Goal: Submit feedback/report problem

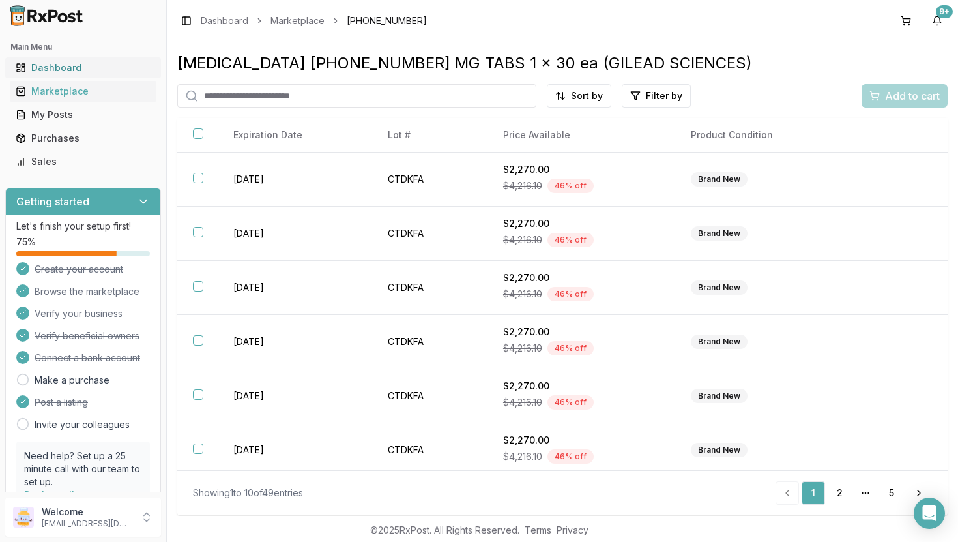
click at [63, 68] on div "Dashboard" at bounding box center [83, 67] width 135 height 13
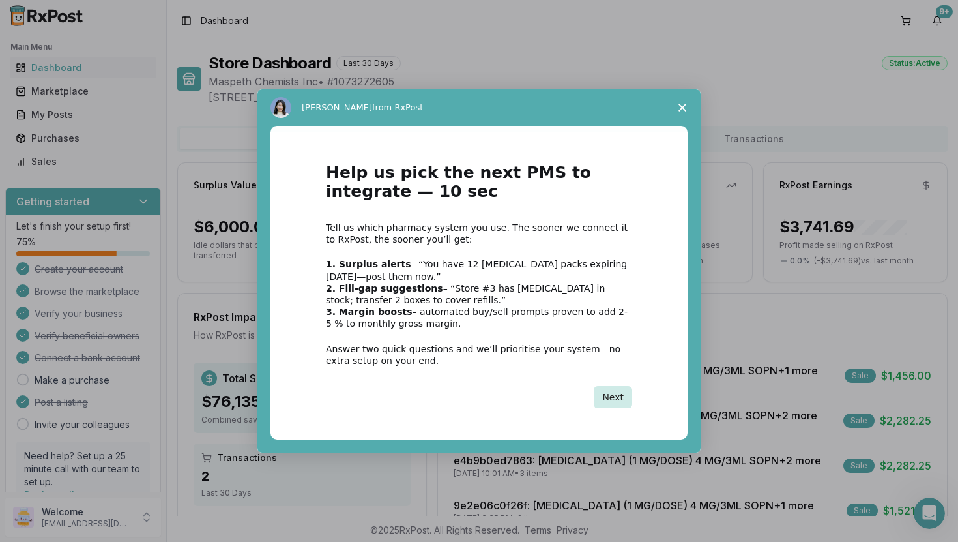
click at [616, 393] on button "Next" at bounding box center [613, 397] width 38 height 22
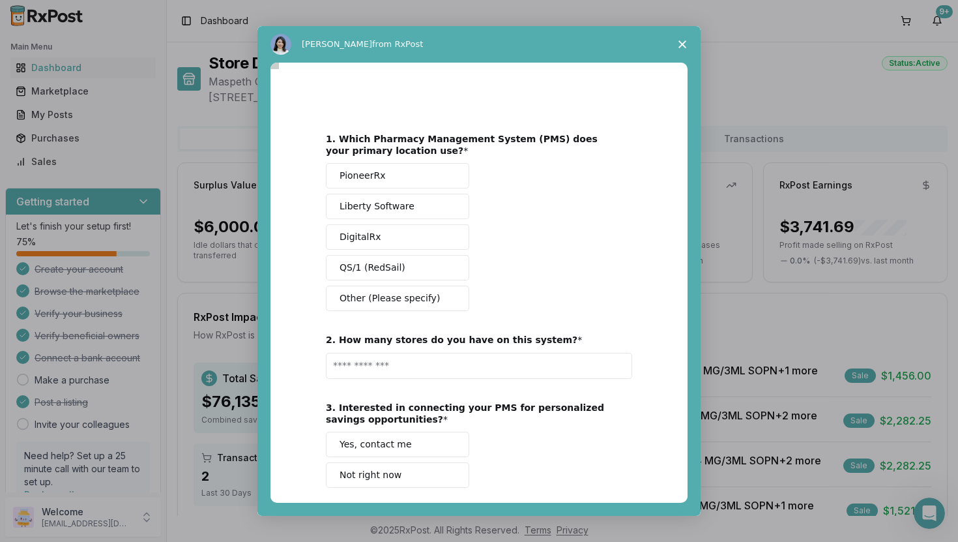
click at [430, 306] on button "Other (Please specify)" at bounding box center [397, 298] width 143 height 25
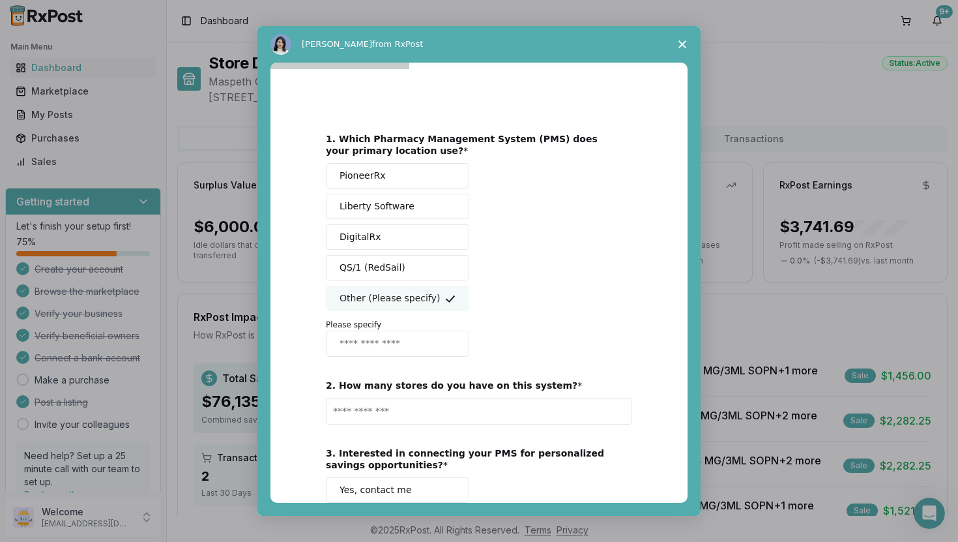
click at [404, 344] on input "Enter response" at bounding box center [397, 344] width 143 height 26
type input "*"
type input "**********"
click at [492, 409] on input "Enter text..." at bounding box center [479, 411] width 306 height 26
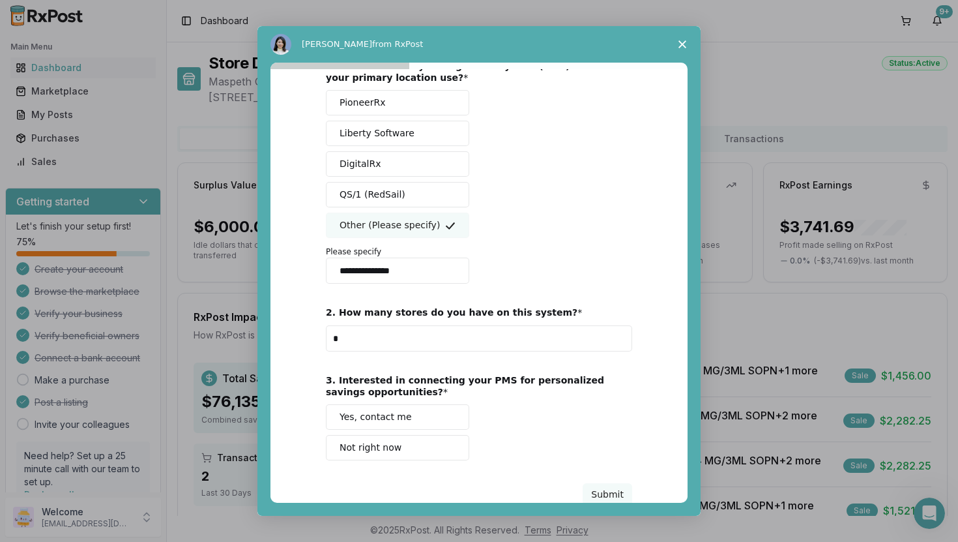
scroll to position [95, 0]
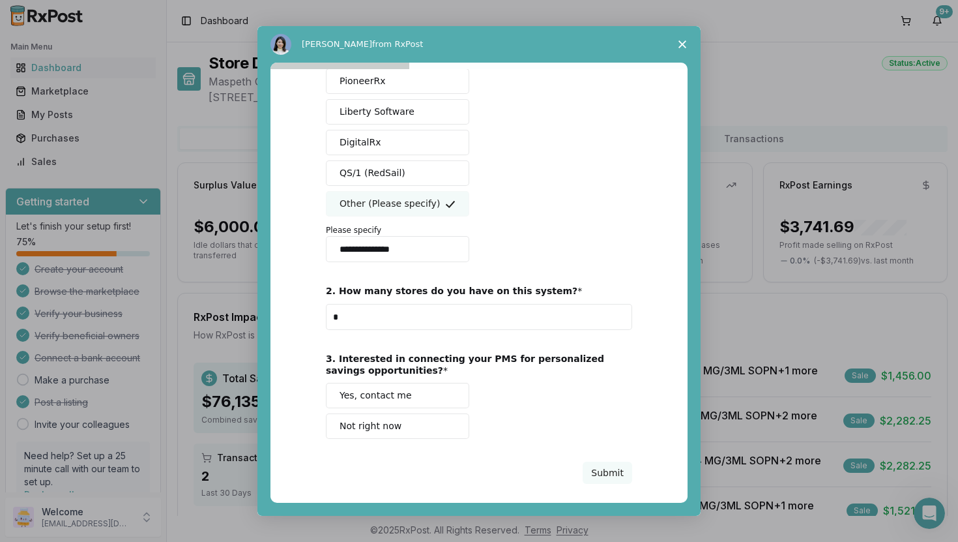
type input "*"
click at [404, 434] on button "Not right now" at bounding box center [397, 425] width 143 height 25
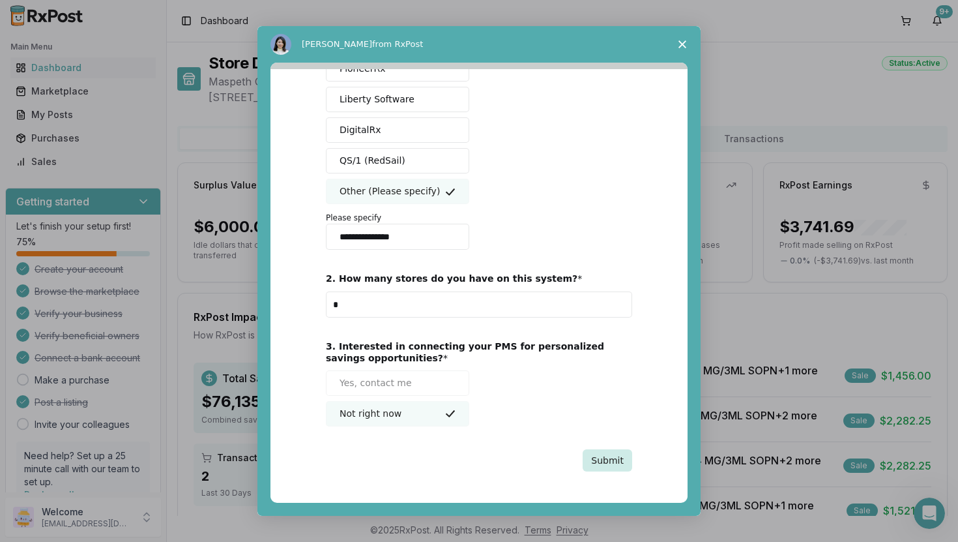
click at [598, 459] on button "Submit" at bounding box center [608, 460] width 50 height 22
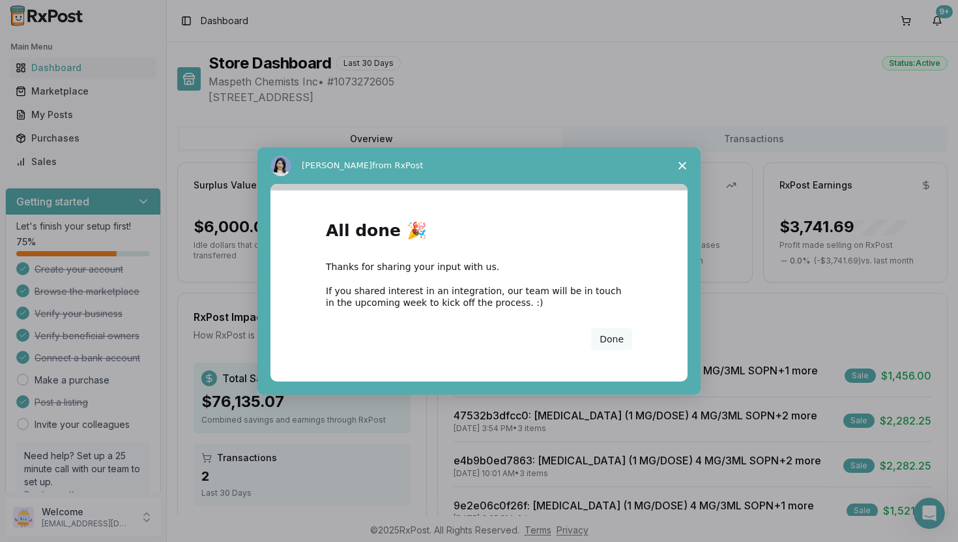
scroll to position [0, 0]
click at [615, 336] on button "Done" at bounding box center [611, 339] width 41 height 22
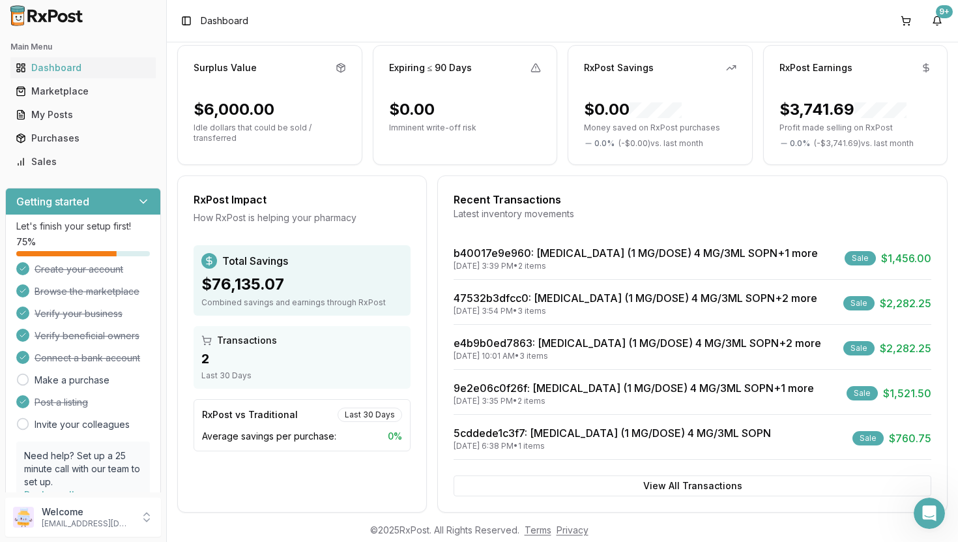
scroll to position [135, 0]
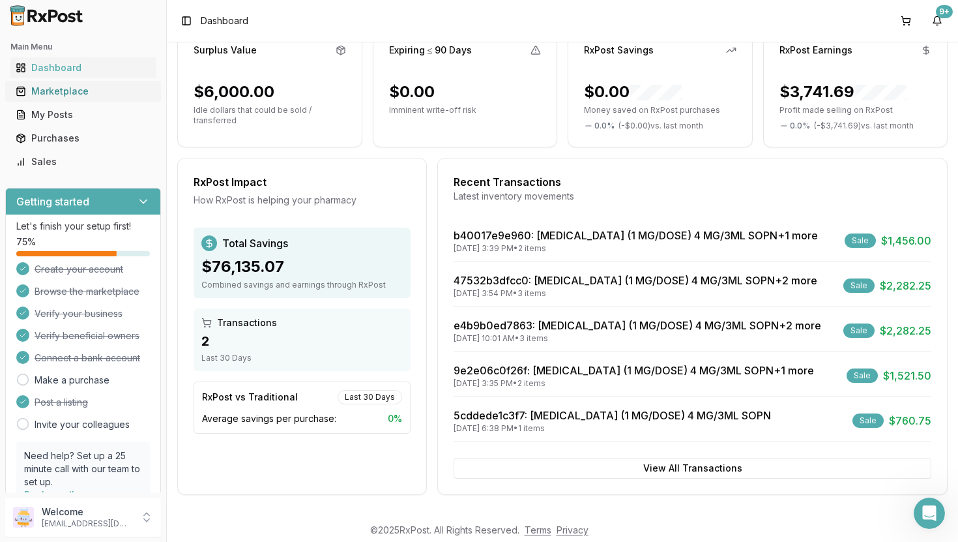
click at [59, 85] on div "Marketplace" at bounding box center [83, 91] width 135 height 13
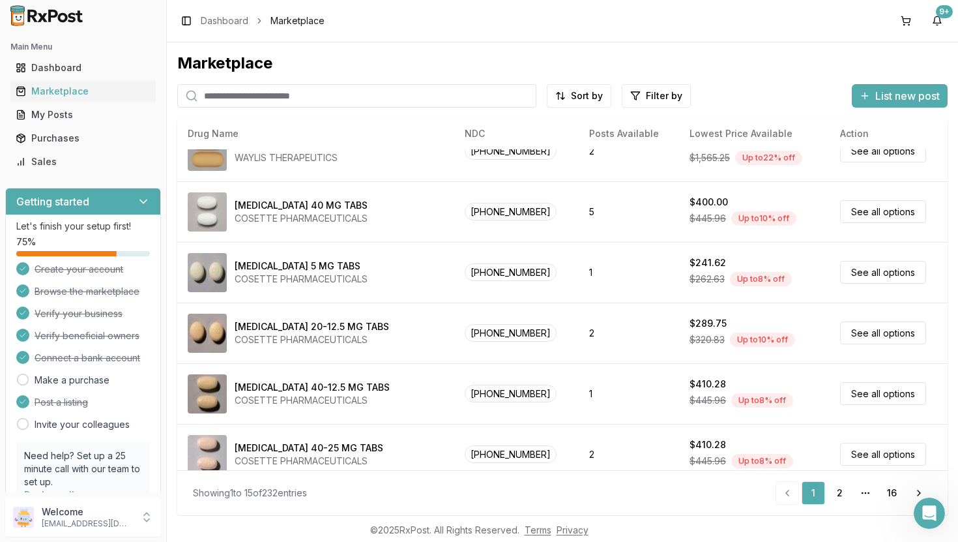
scroll to position [588, 0]
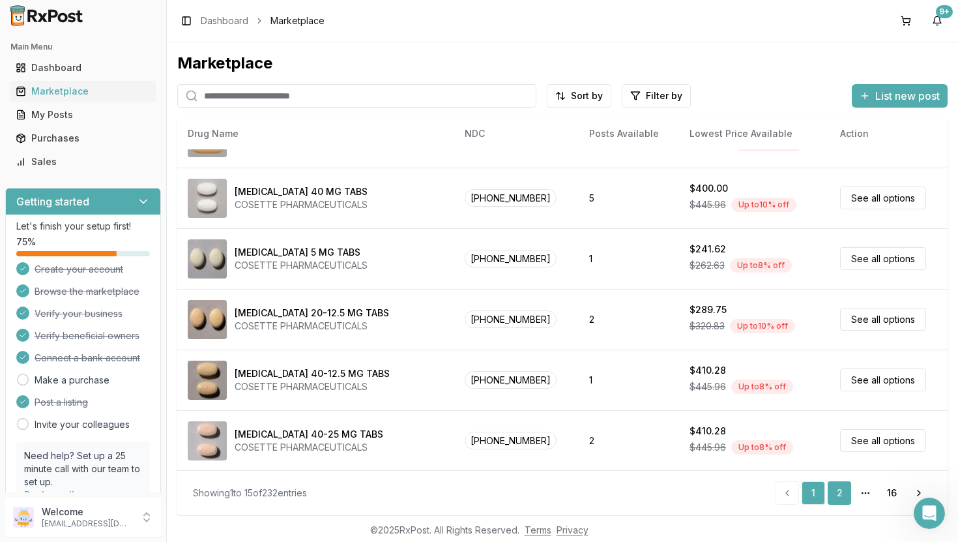
click at [842, 490] on link "2" at bounding box center [839, 492] width 23 height 23
click at [836, 486] on link "2" at bounding box center [839, 492] width 23 height 23
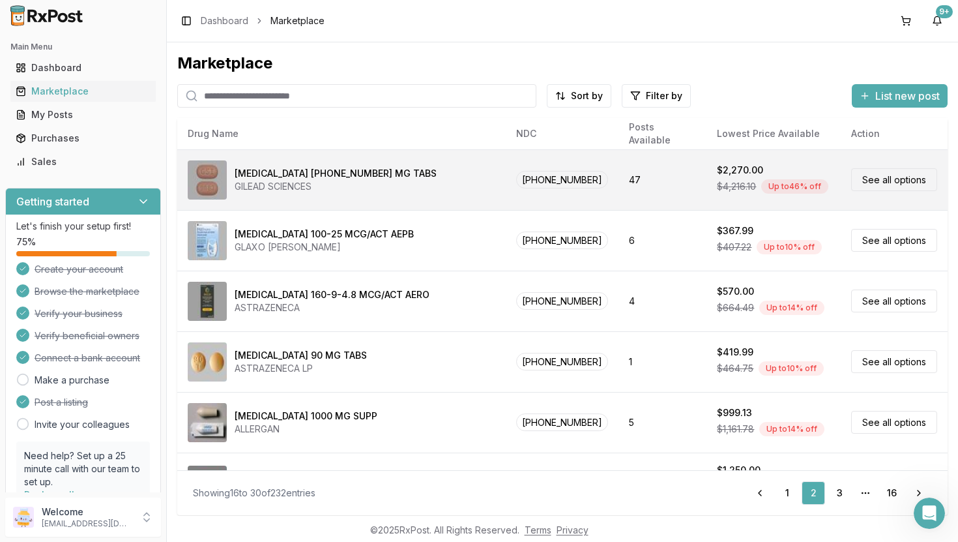
click at [619, 186] on td "47" at bounding box center [663, 179] width 88 height 61
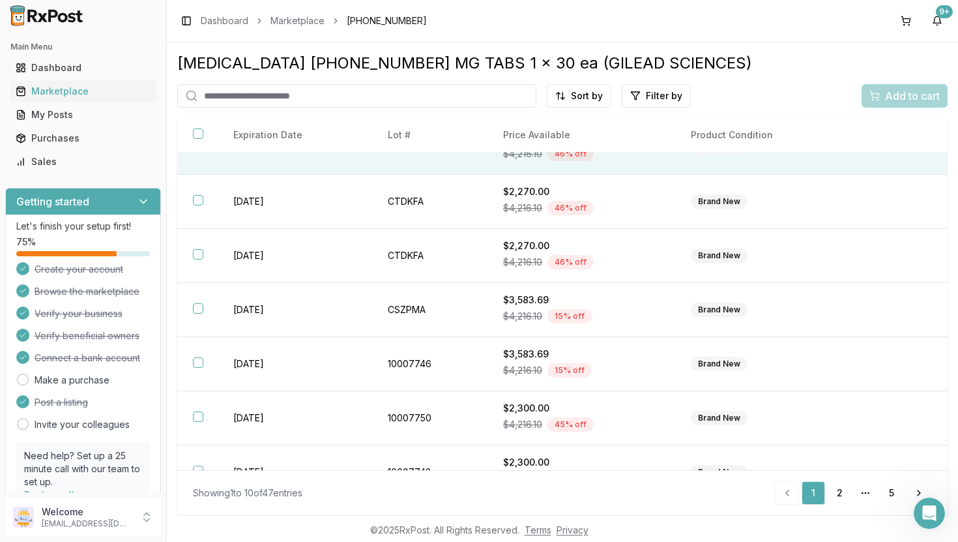
scroll to position [223, 0]
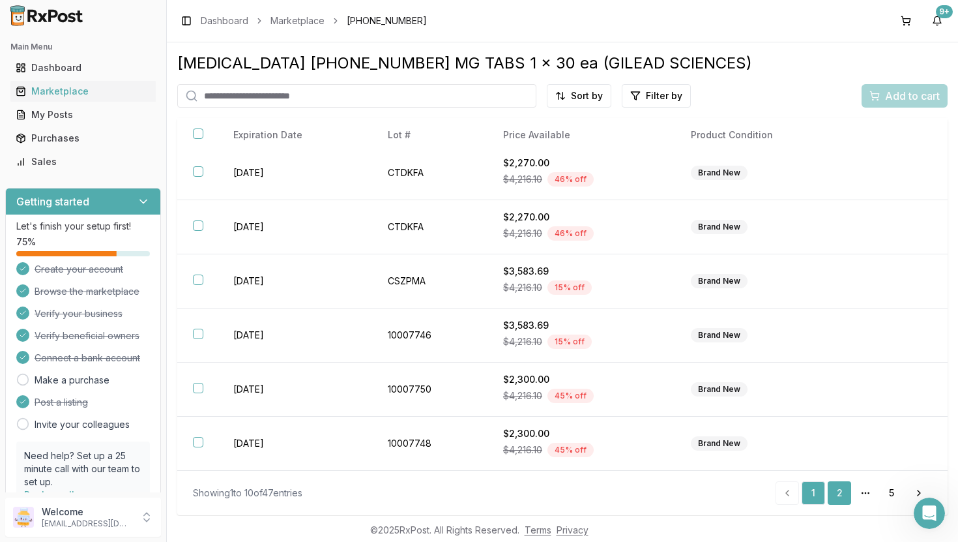
click at [839, 491] on link "2" at bounding box center [839, 492] width 23 height 23
